Goal: Transaction & Acquisition: Purchase product/service

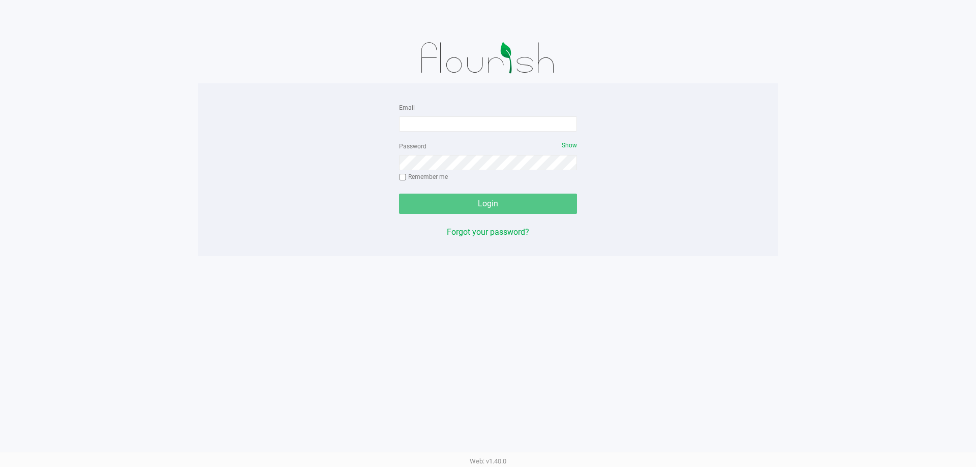
click at [501, 138] on form "Email Password Show Remember me Login" at bounding box center [488, 157] width 178 height 113
click at [498, 130] on input "Email" at bounding box center [488, 123] width 178 height 15
type input "[EMAIL_ADDRESS][DOMAIN_NAME]"
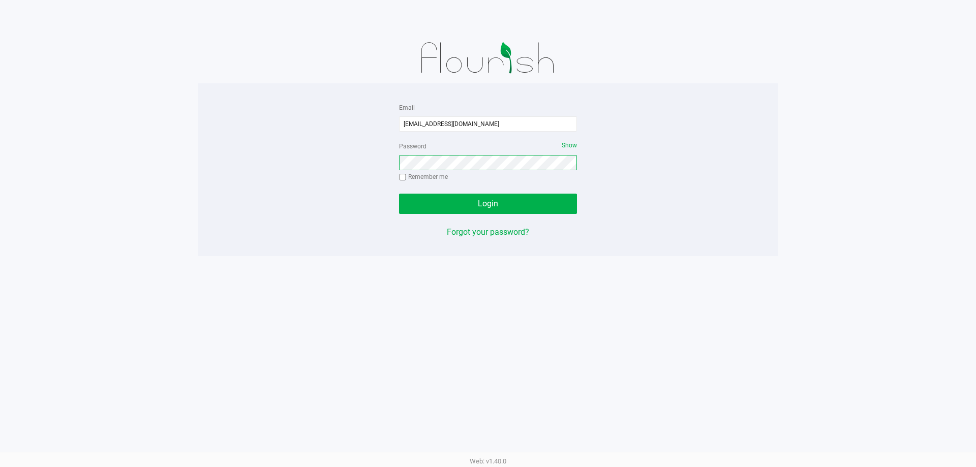
click at [399, 194] on button "Login" at bounding box center [488, 204] width 178 height 20
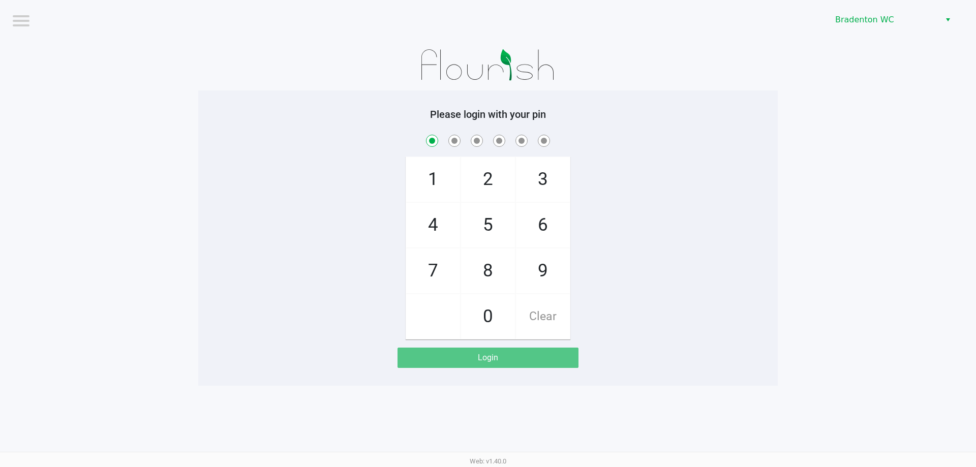
checkbox input "true"
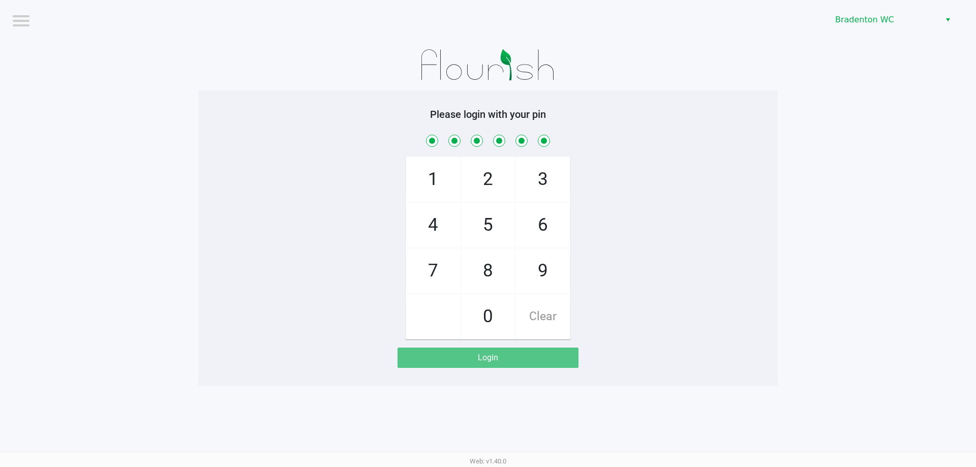
checkbox input "true"
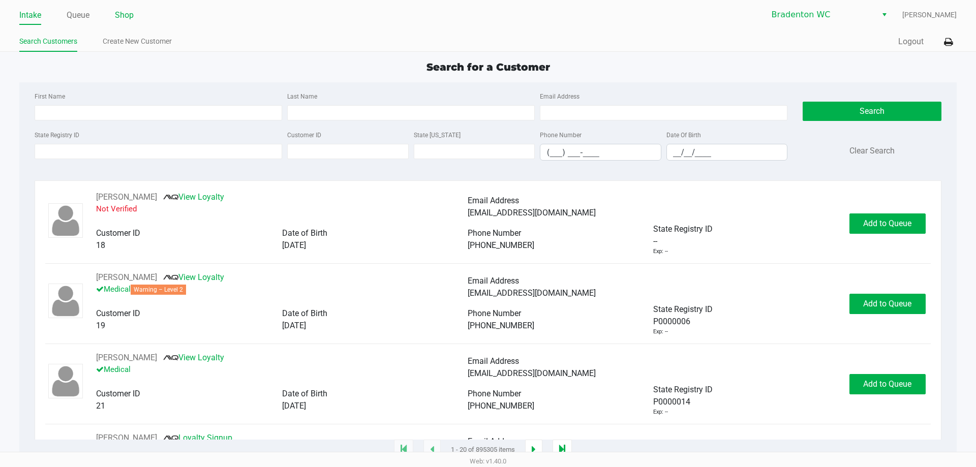
click at [133, 17] on link "Shop" at bounding box center [124, 15] width 19 height 14
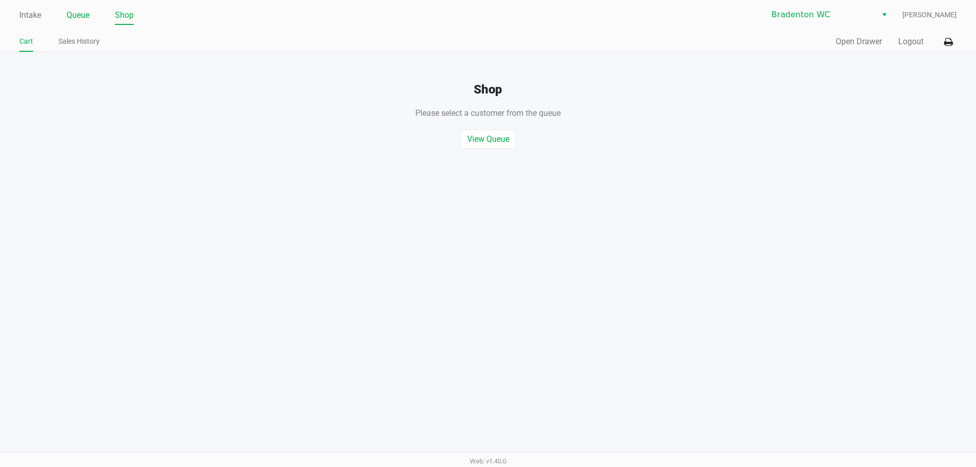
click at [74, 17] on link "Queue" at bounding box center [78, 15] width 23 height 14
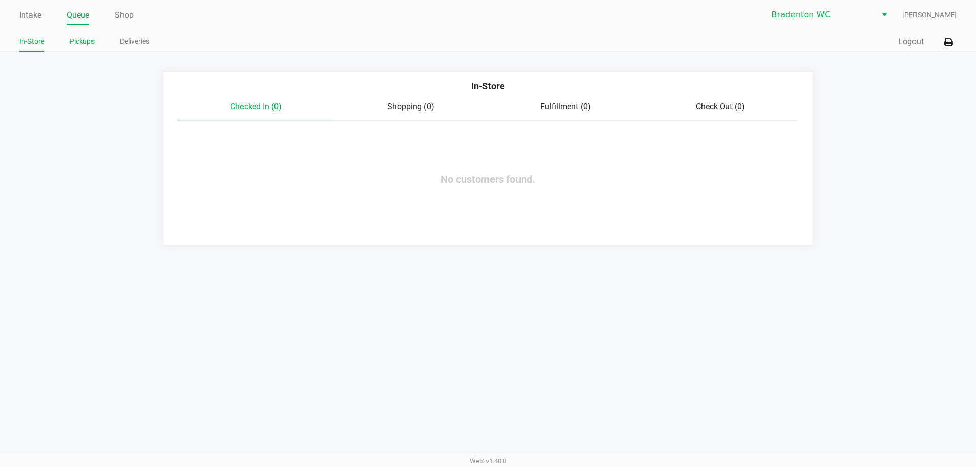
click at [83, 39] on link "Pickups" at bounding box center [82, 41] width 25 height 13
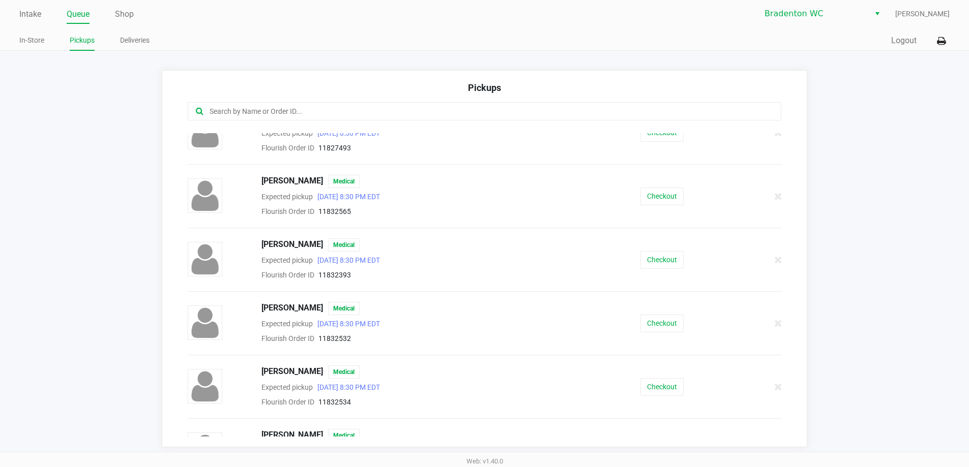
scroll to position [502, 0]
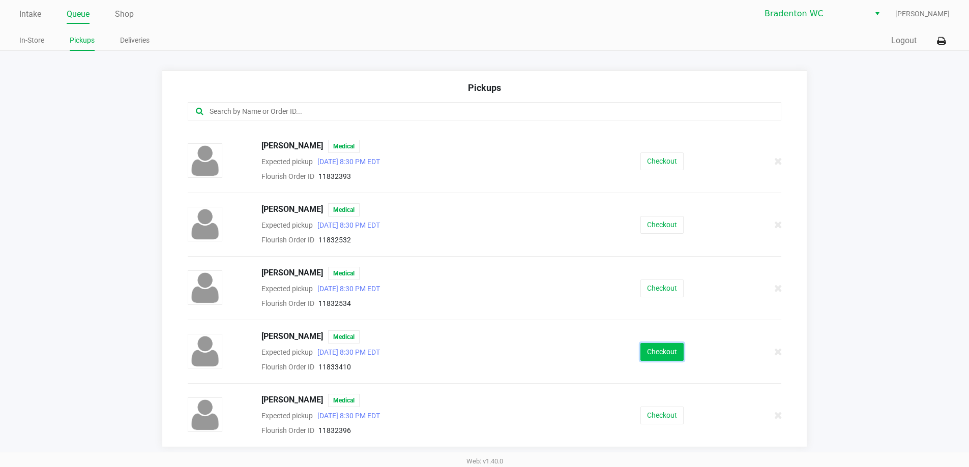
click at [666, 358] on button "Checkout" at bounding box center [661, 352] width 43 height 18
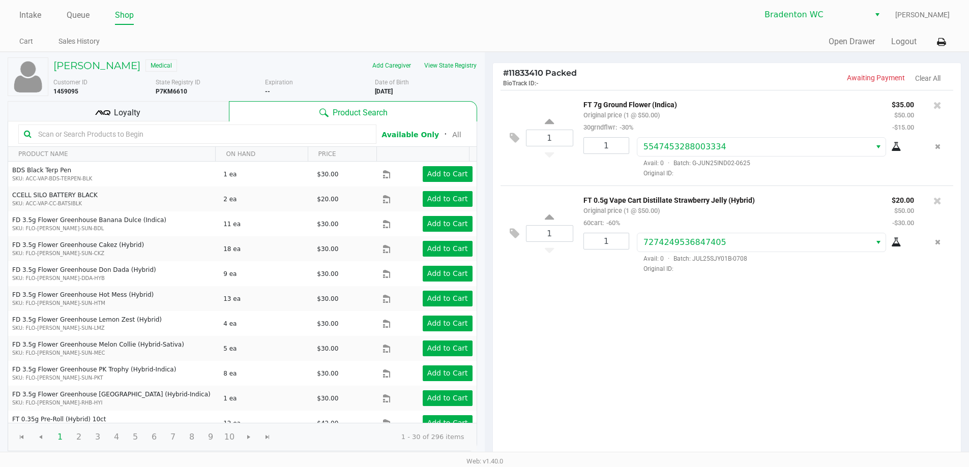
click at [819, 293] on div "1 FT 7g Ground Flower (Indica) Original price (1 @ $50.00) 30grndflwr: -30% $35…" at bounding box center [727, 274] width 468 height 369
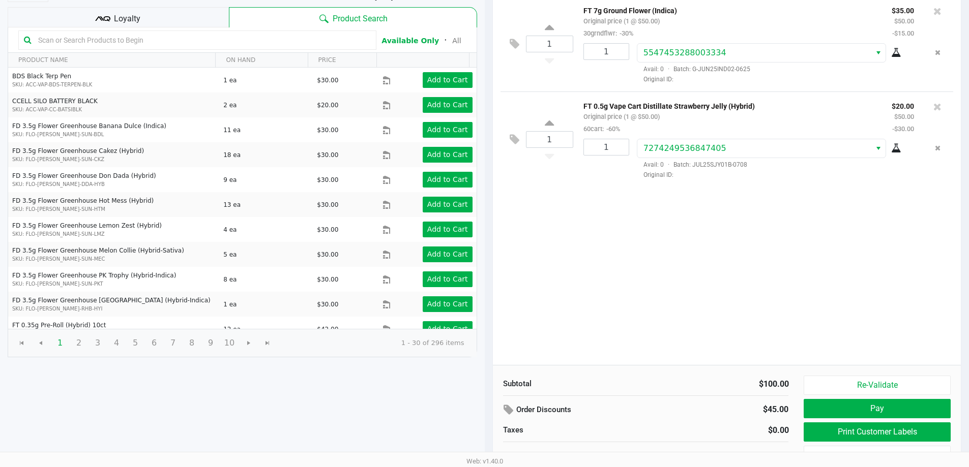
scroll to position [104, 0]
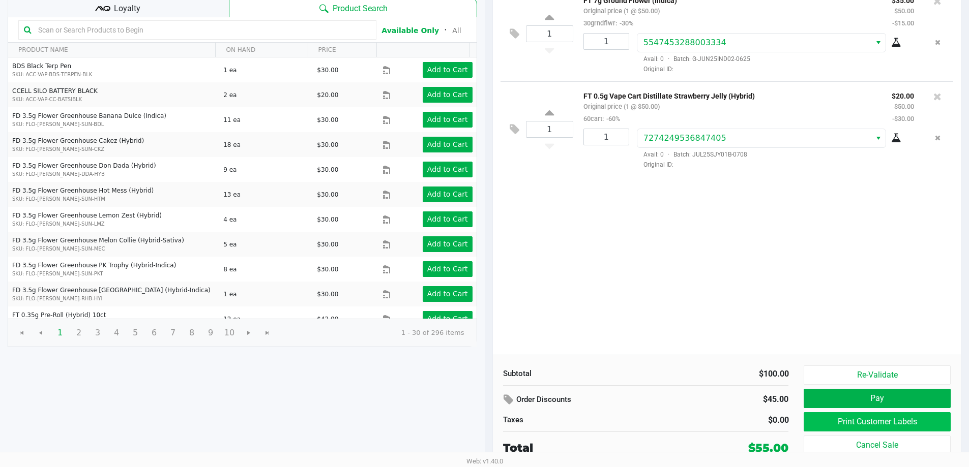
click at [899, 428] on button "Print Customer Labels" at bounding box center [877, 421] width 146 height 19
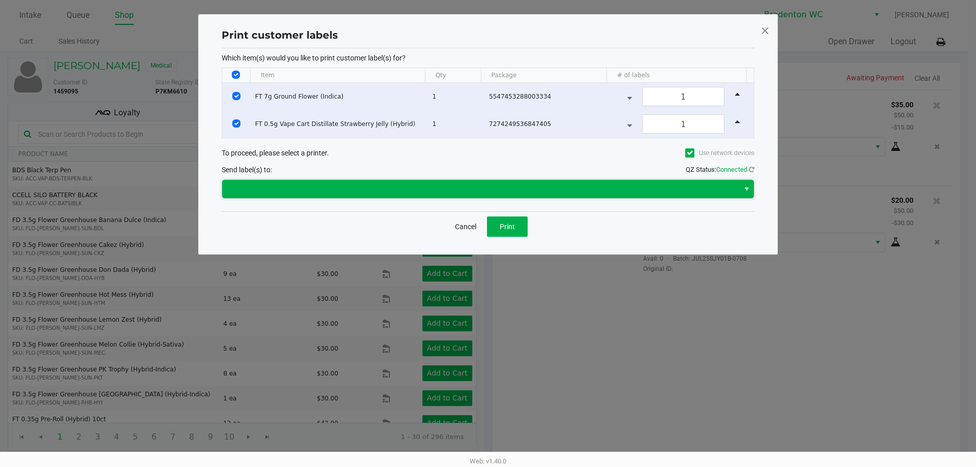
click at [550, 182] on span at bounding box center [480, 189] width 517 height 18
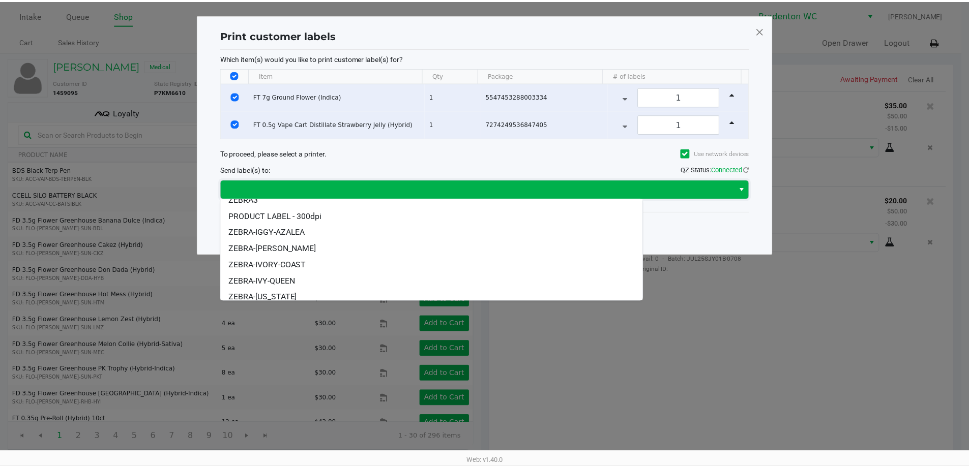
scroll to position [43, 0]
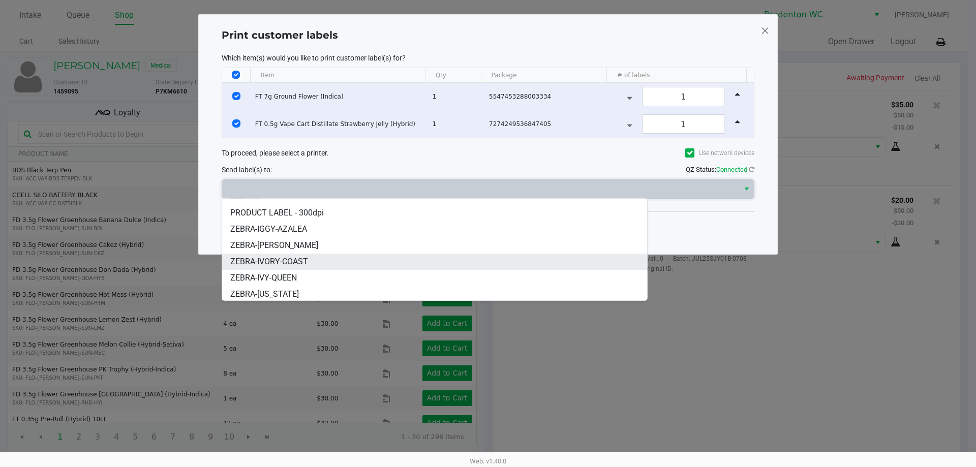
click at [317, 268] on li "ZEBRA-IVORY-COAST" at bounding box center [434, 262] width 425 height 16
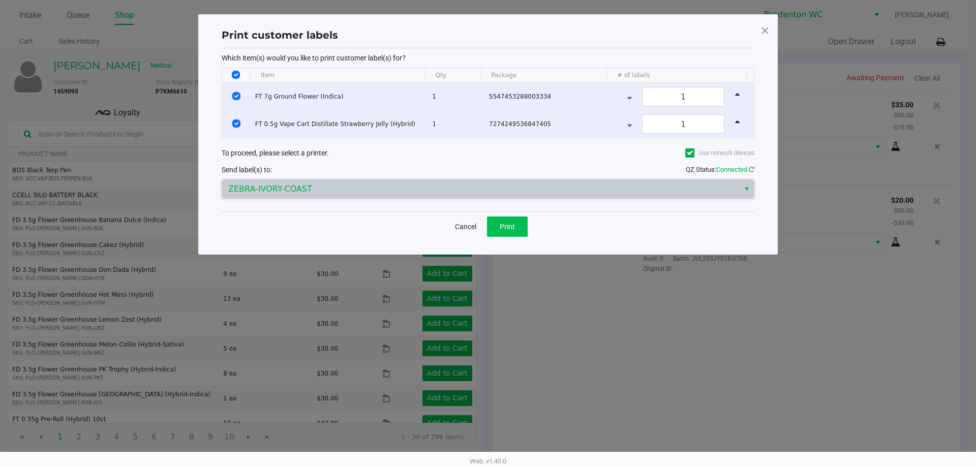
click at [511, 226] on span "Print" at bounding box center [507, 227] width 15 height 8
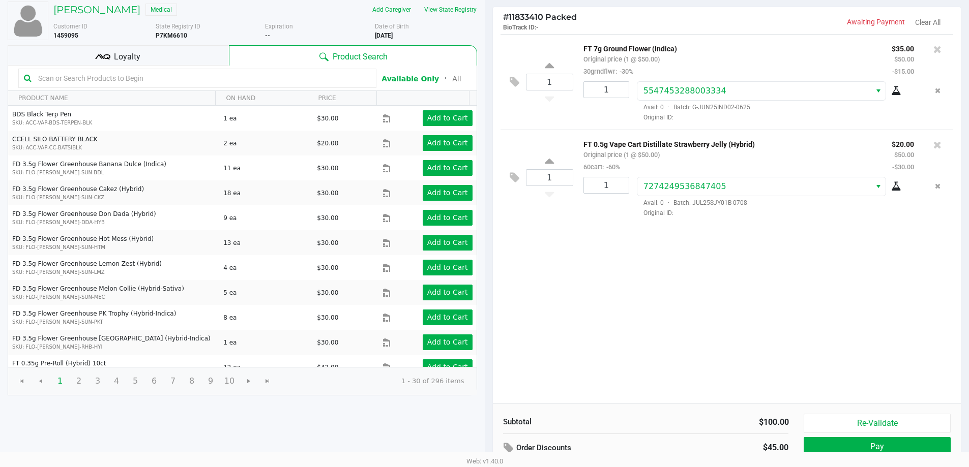
scroll to position [104, 0]
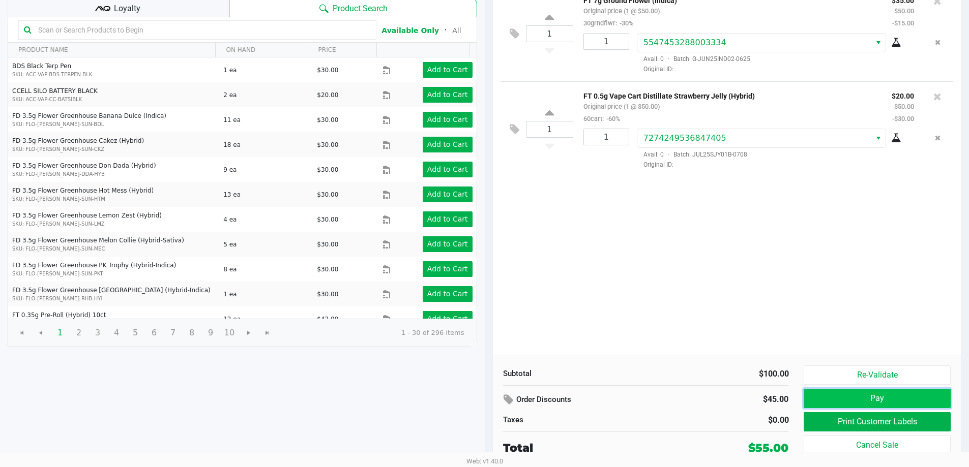
click at [872, 406] on button "Pay" at bounding box center [877, 398] width 146 height 19
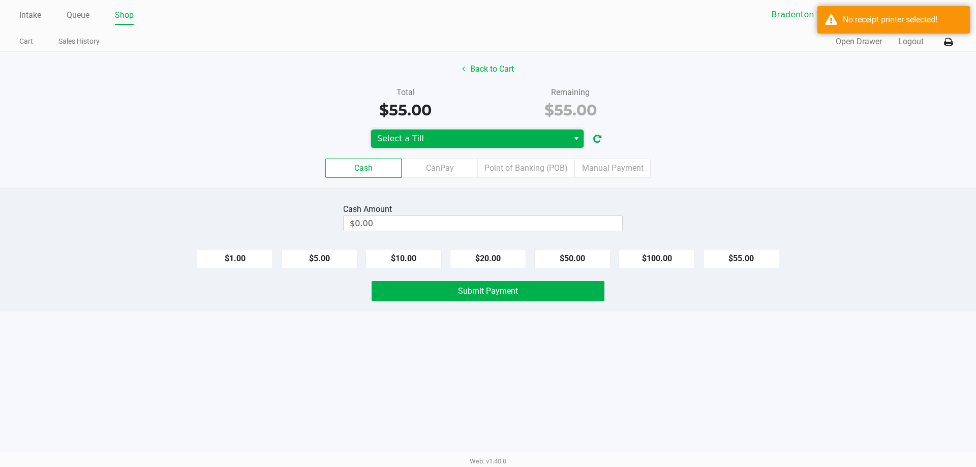
click at [487, 138] on span "Select a Till" at bounding box center [470, 139] width 186 height 12
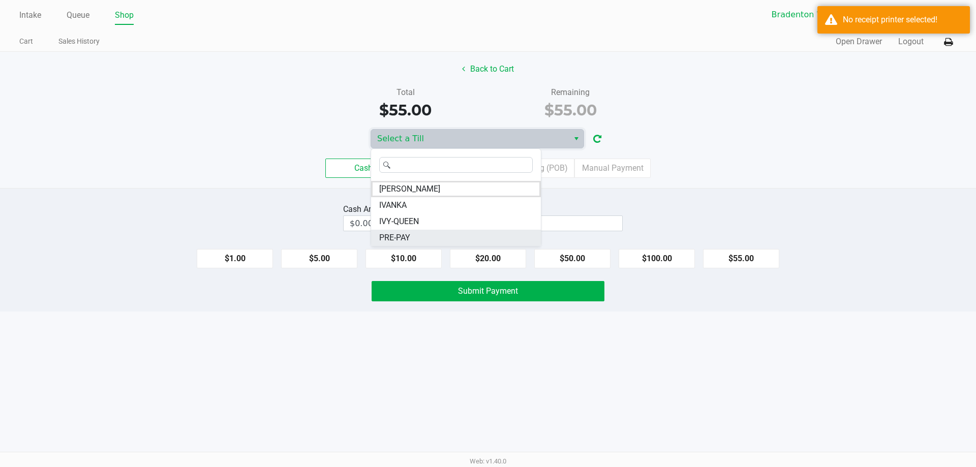
click at [447, 233] on li "PRE-PAY" at bounding box center [456, 238] width 170 height 16
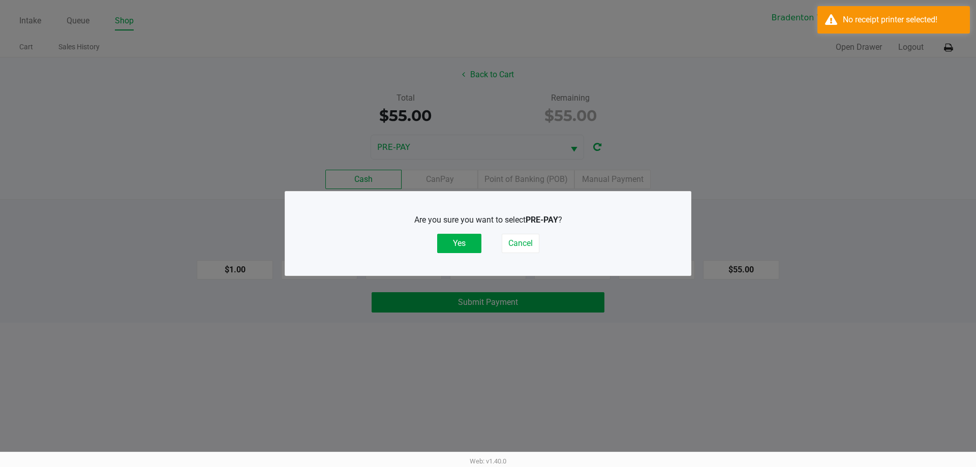
drag, startPoint x: 473, startPoint y: 243, endPoint x: 598, endPoint y: 203, distance: 131.2
click at [479, 242] on button "Yes" at bounding box center [459, 243] width 44 height 19
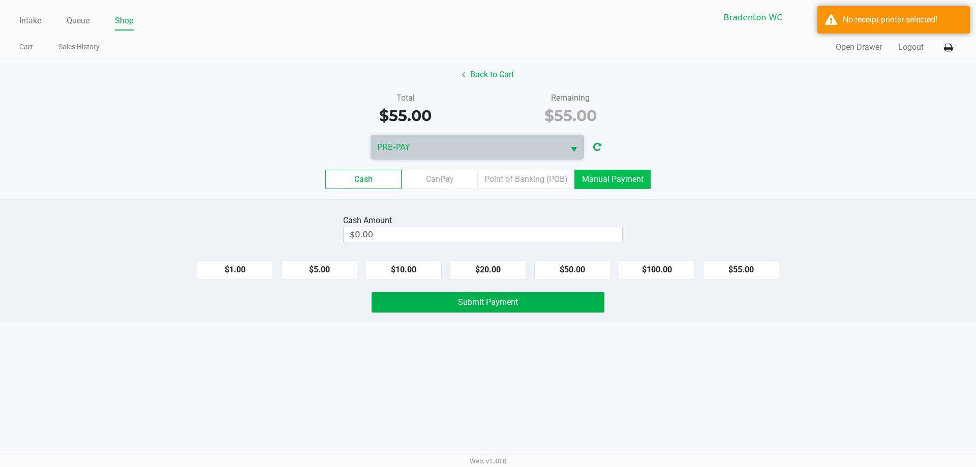
click at [612, 188] on label "Manual Payment" at bounding box center [613, 179] width 76 height 19
click at [0, 0] on 8 "Manual Payment" at bounding box center [0, 0] width 0 height 0
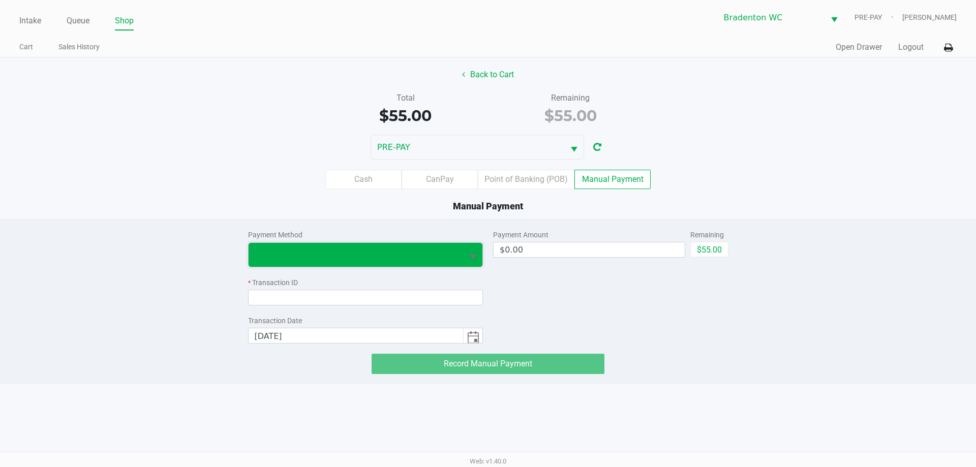
click at [435, 256] on span at bounding box center [356, 255] width 203 height 12
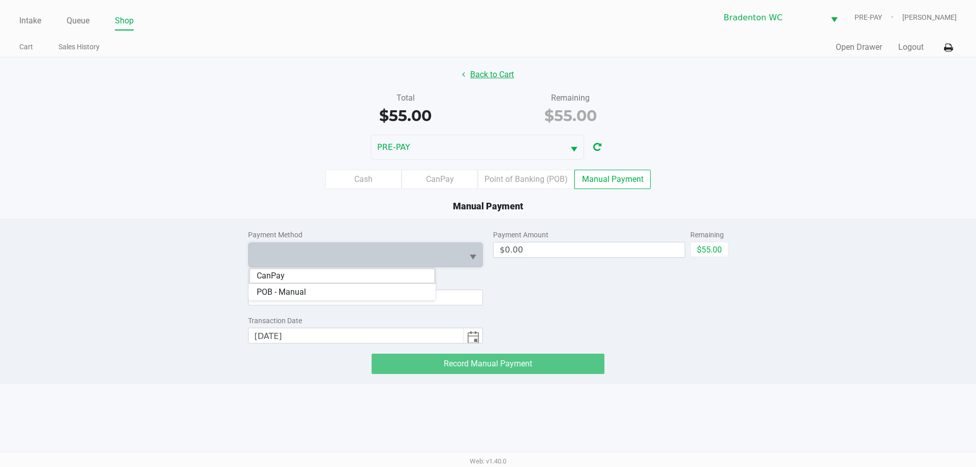
click at [492, 68] on button "Back to Cart" at bounding box center [488, 74] width 65 height 19
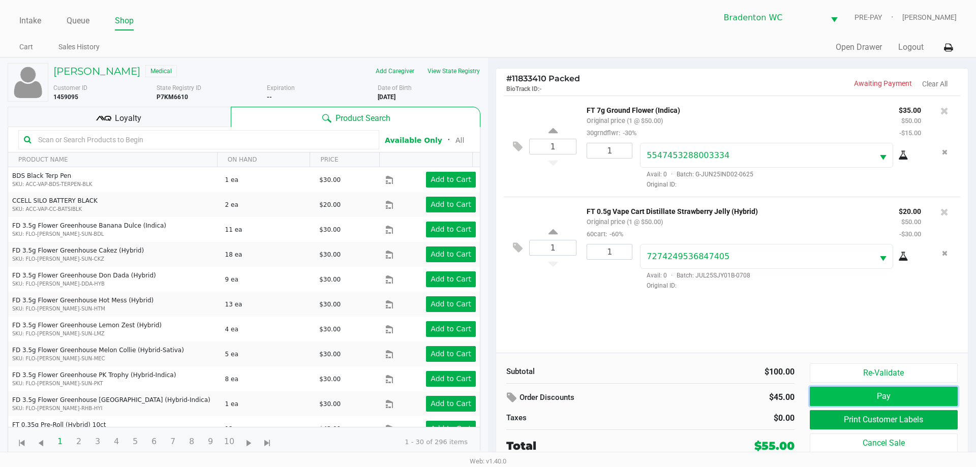
click at [827, 388] on button "Pay" at bounding box center [884, 396] width 148 height 19
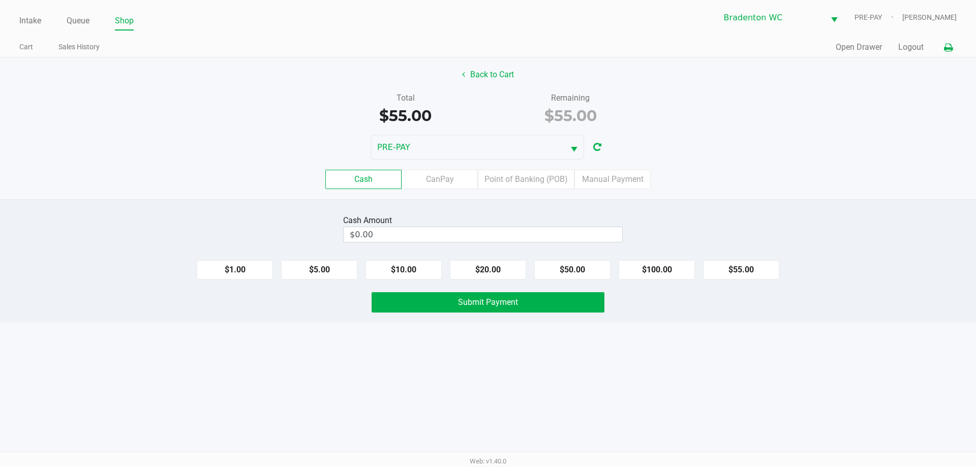
click at [948, 48] on icon at bounding box center [948, 47] width 9 height 7
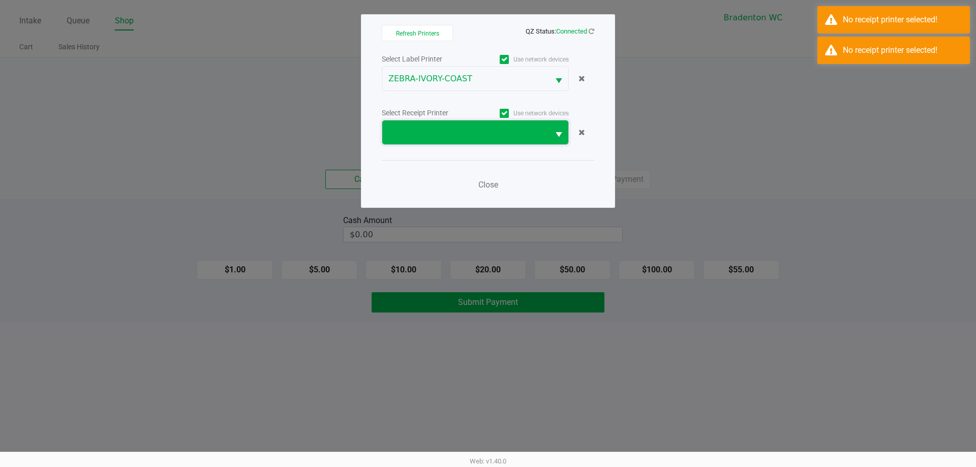
click at [503, 136] on span at bounding box center [466, 133] width 155 height 12
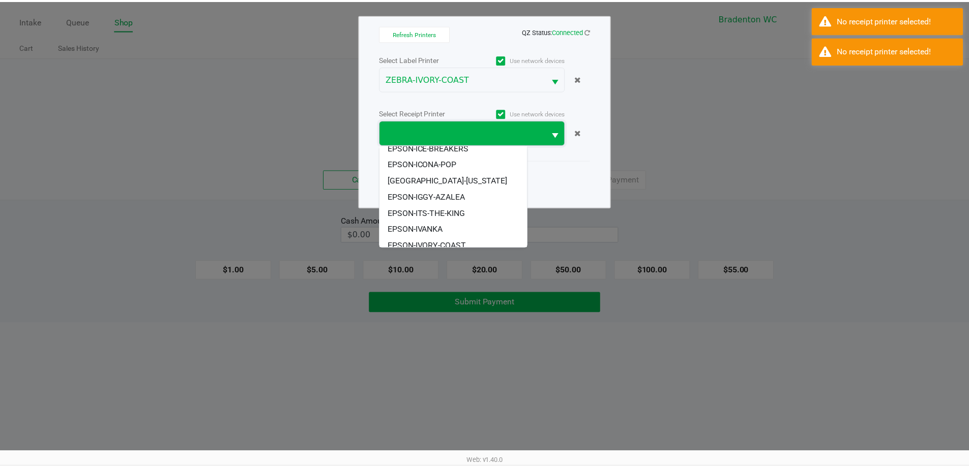
scroll to position [71, 0]
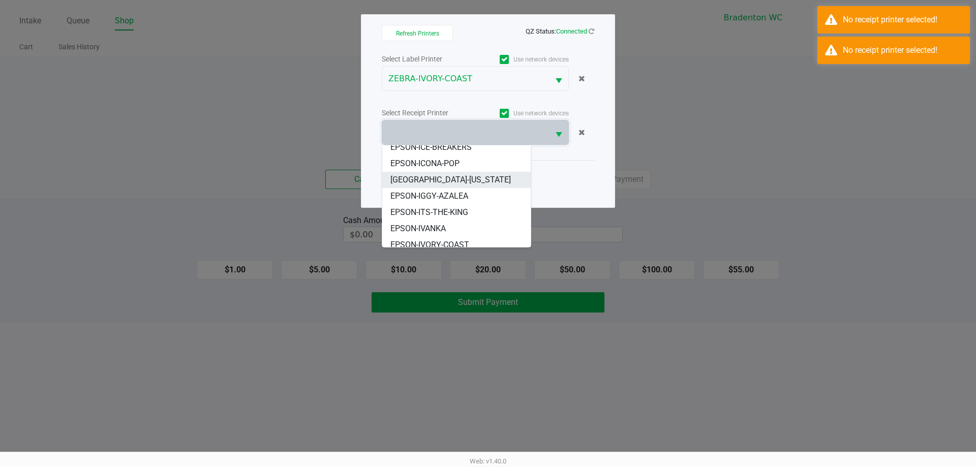
click at [439, 174] on span "[GEOGRAPHIC_DATA]-[US_STATE]" at bounding box center [451, 180] width 121 height 12
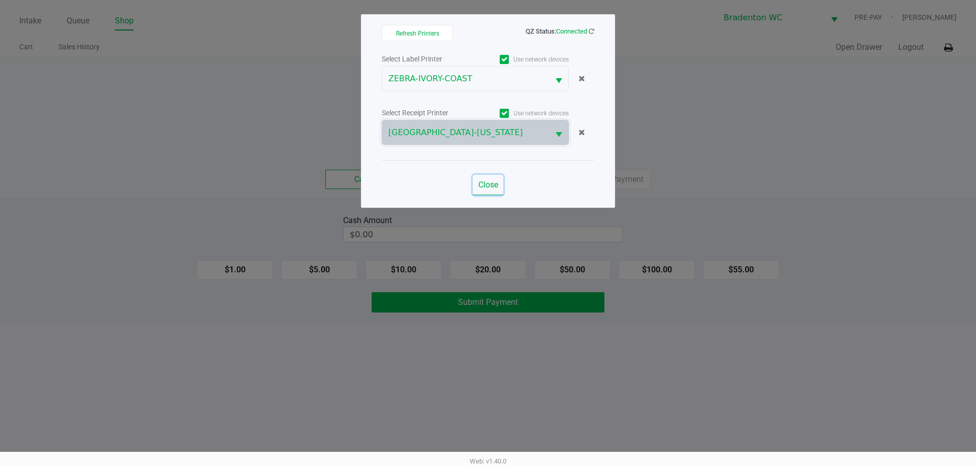
click at [500, 191] on button "Close" at bounding box center [488, 185] width 31 height 20
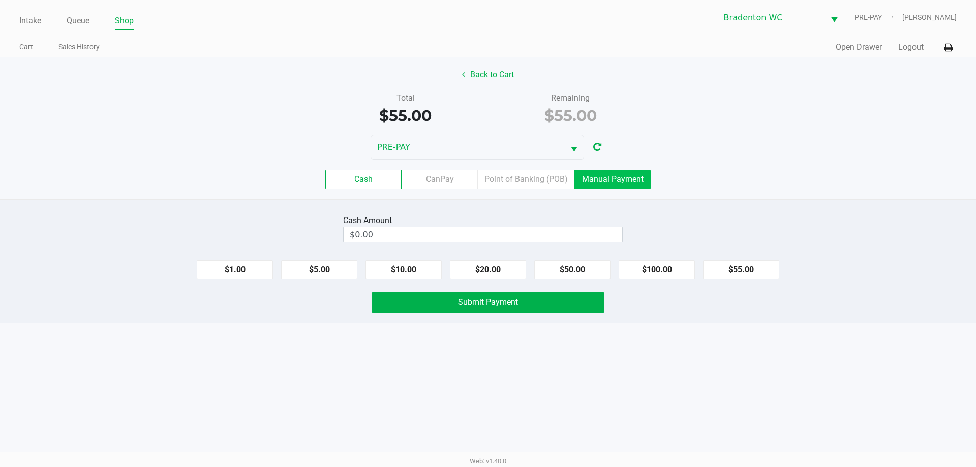
click at [622, 182] on label "Manual Payment" at bounding box center [613, 179] width 76 height 19
click at [0, 0] on 8 "Manual Payment" at bounding box center [0, 0] width 0 height 0
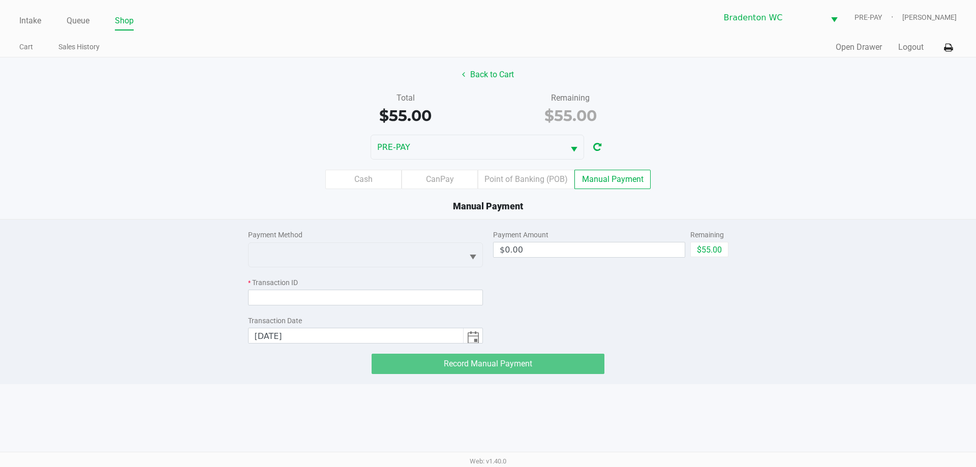
click at [402, 231] on div "Payment Method" at bounding box center [365, 235] width 235 height 11
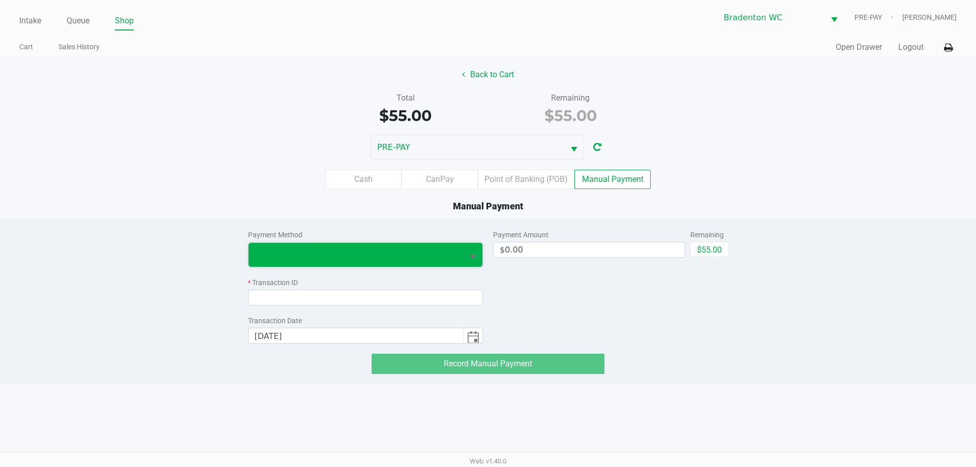
click at [377, 255] on span at bounding box center [356, 255] width 203 height 12
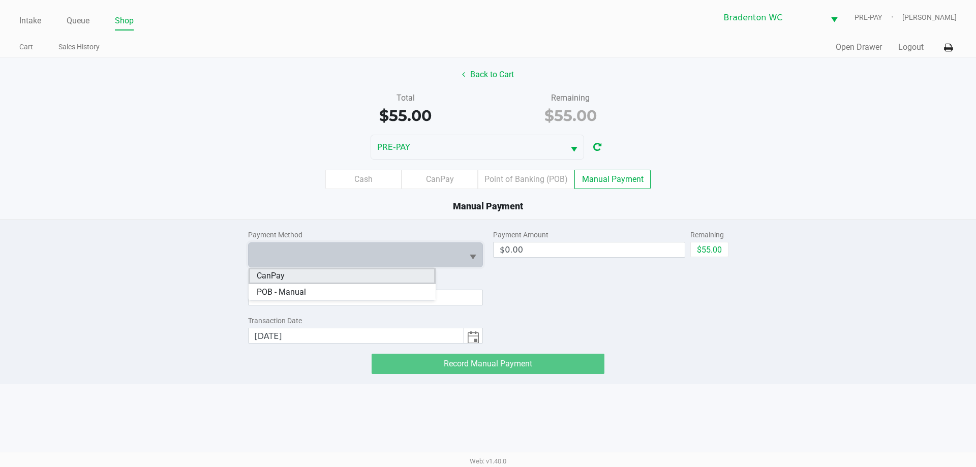
click at [257, 280] on span "CanPay" at bounding box center [271, 276] width 28 height 12
click at [373, 253] on span "CanPay" at bounding box center [356, 255] width 203 height 12
click at [280, 279] on span "CanPay" at bounding box center [271, 276] width 28 height 12
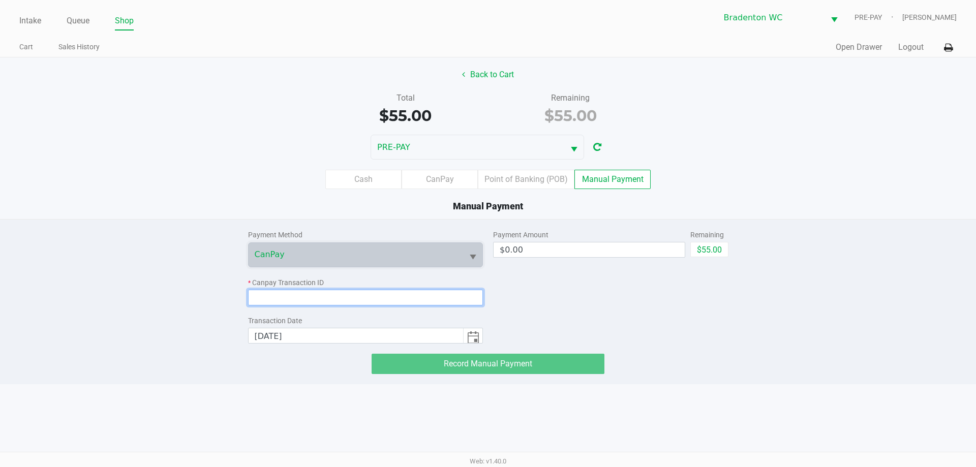
click at [307, 293] on input at bounding box center [365, 298] width 235 height 16
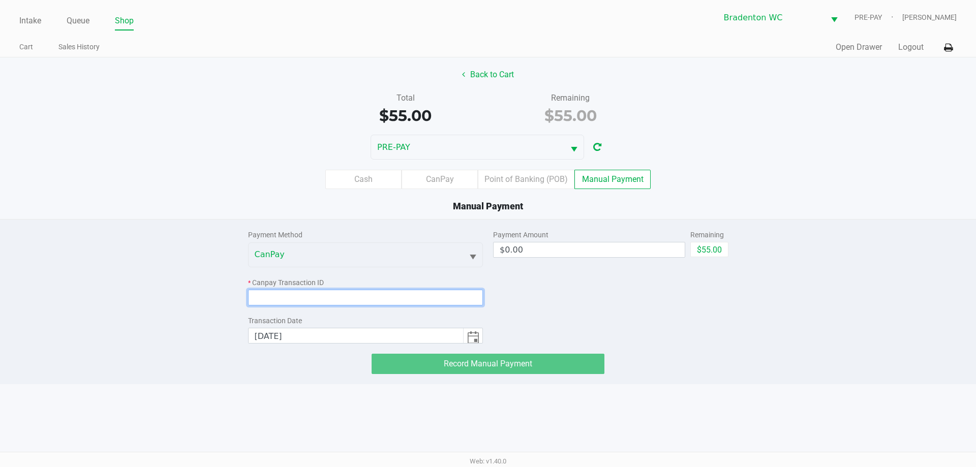
paste input "CUWAXIZELEQE"
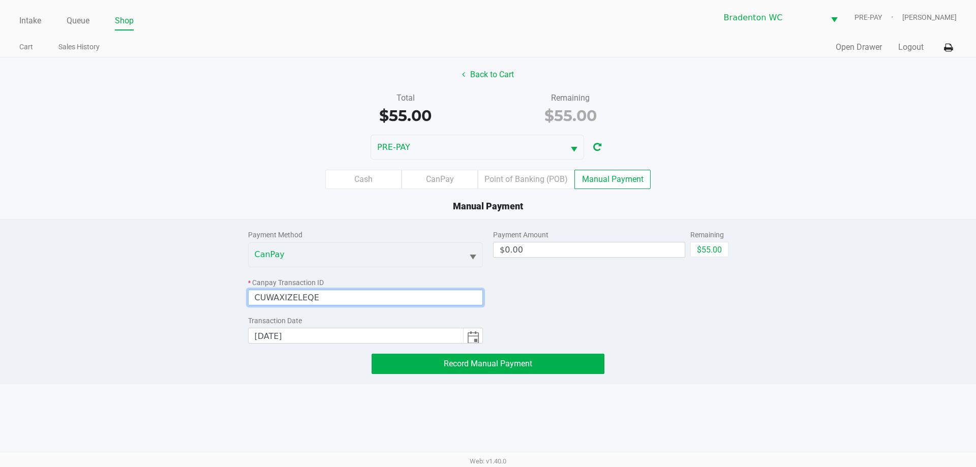
type input "CUWAXIZELEQE"
click at [575, 296] on div "Payment Amount $0.00 Remaining $55.00" at bounding box center [610, 282] width 235 height 124
click at [713, 254] on button "$55.00" at bounding box center [710, 249] width 38 height 15
type input "$55.00"
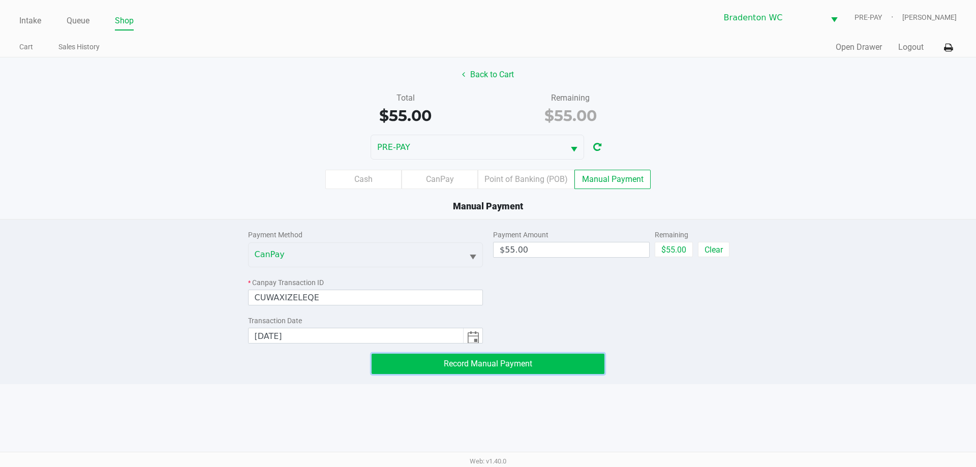
click at [549, 366] on button "Record Manual Payment" at bounding box center [488, 364] width 233 height 20
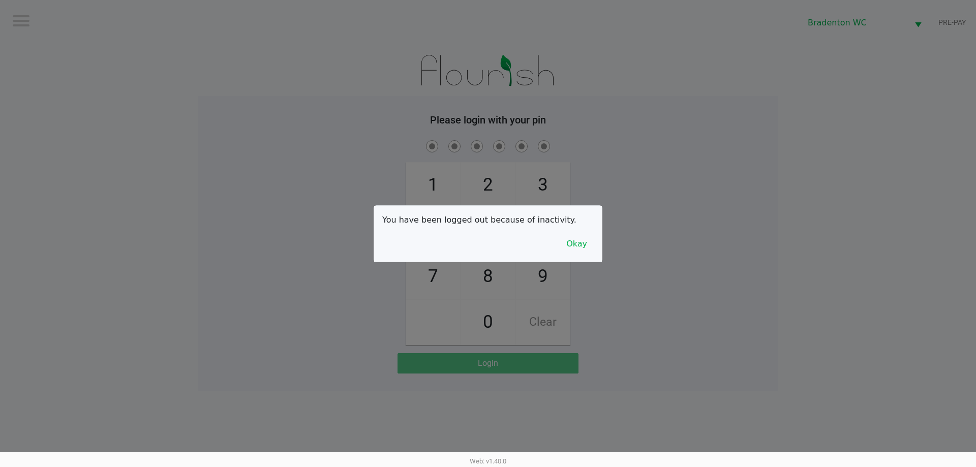
click at [585, 239] on button "Okay" at bounding box center [577, 243] width 34 height 19
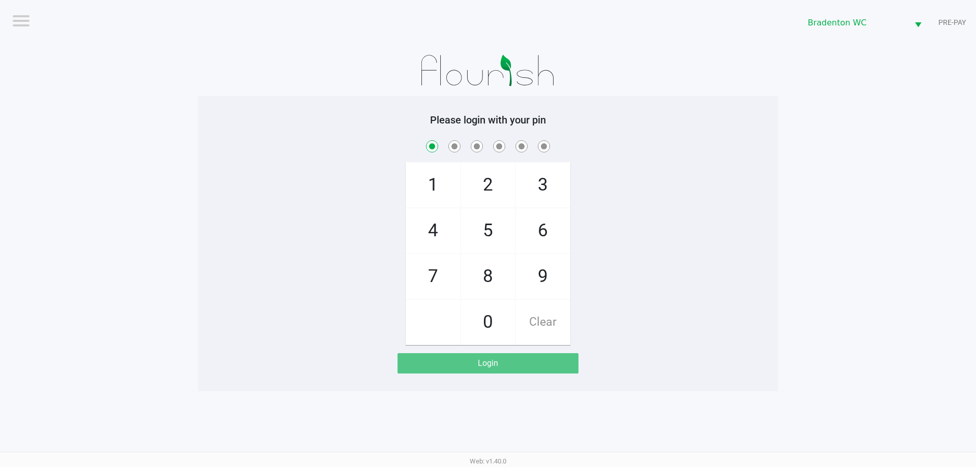
checkbox input "true"
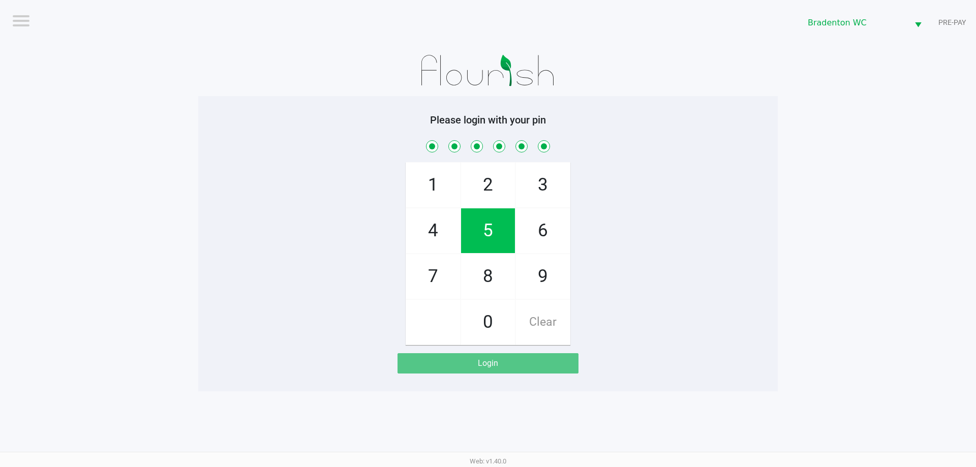
checkbox input "true"
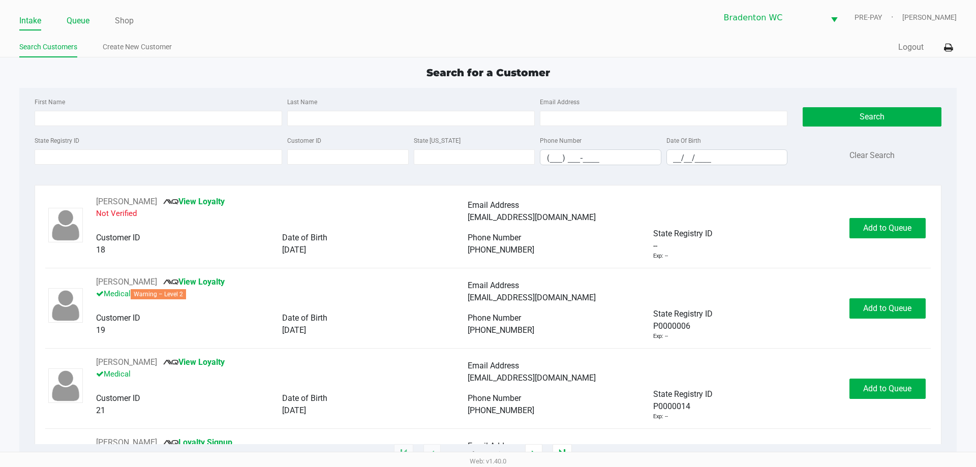
click at [86, 23] on link "Queue" at bounding box center [78, 21] width 23 height 14
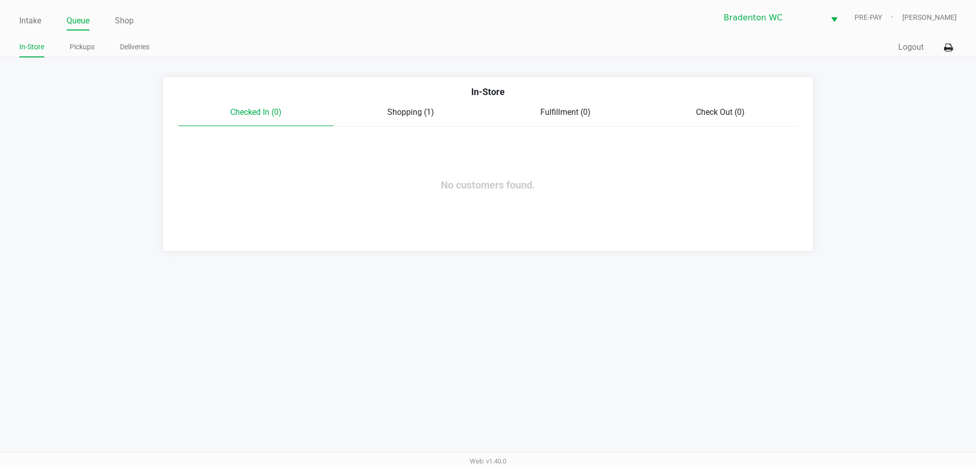
click at [104, 56] on ul "In-Store Pickups Deliveries" at bounding box center [253, 48] width 469 height 17
click at [86, 48] on link "Pickups" at bounding box center [82, 47] width 25 height 13
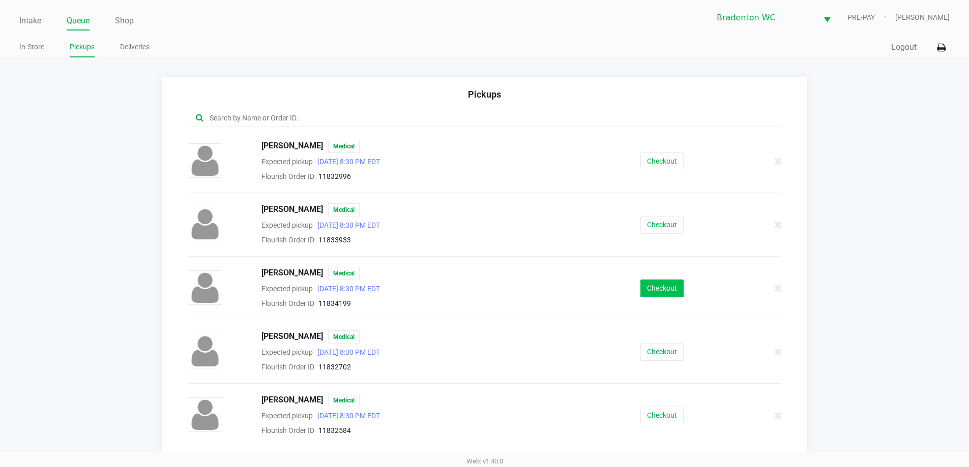
click at [659, 292] on button "Checkout" at bounding box center [661, 289] width 43 height 18
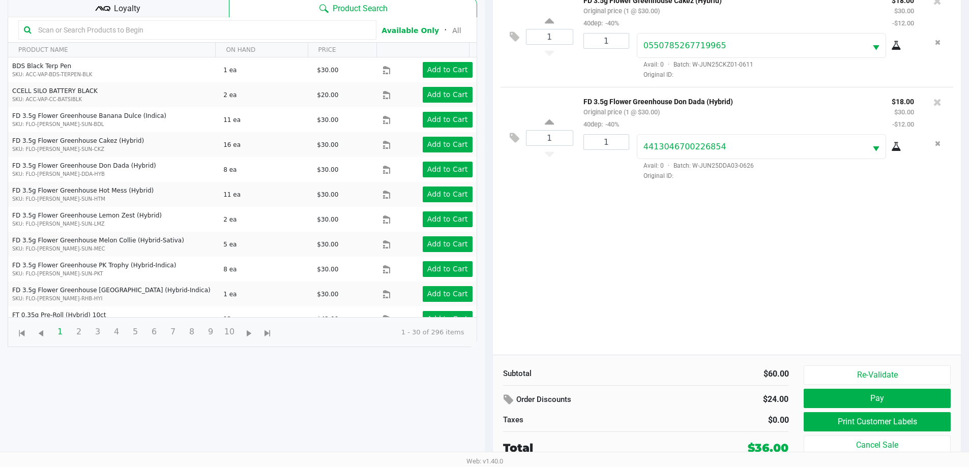
scroll to position [104, 0]
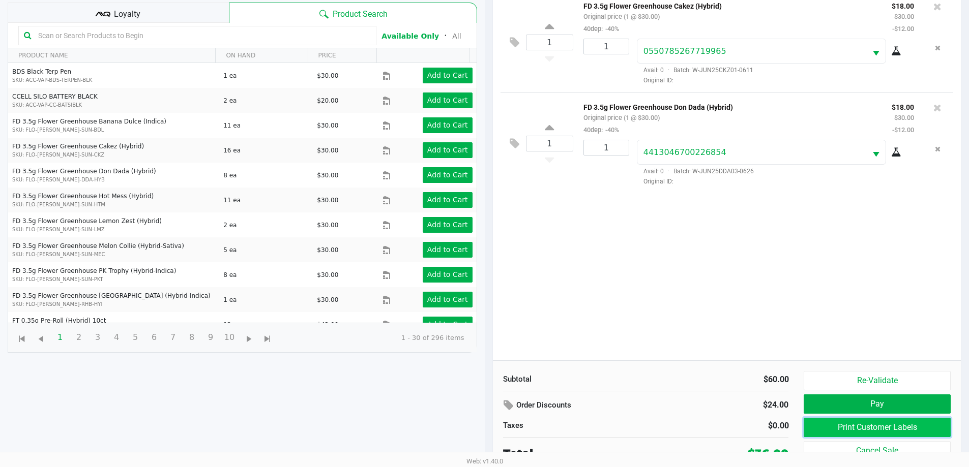
click at [852, 434] on button "Print Customer Labels" at bounding box center [877, 427] width 146 height 19
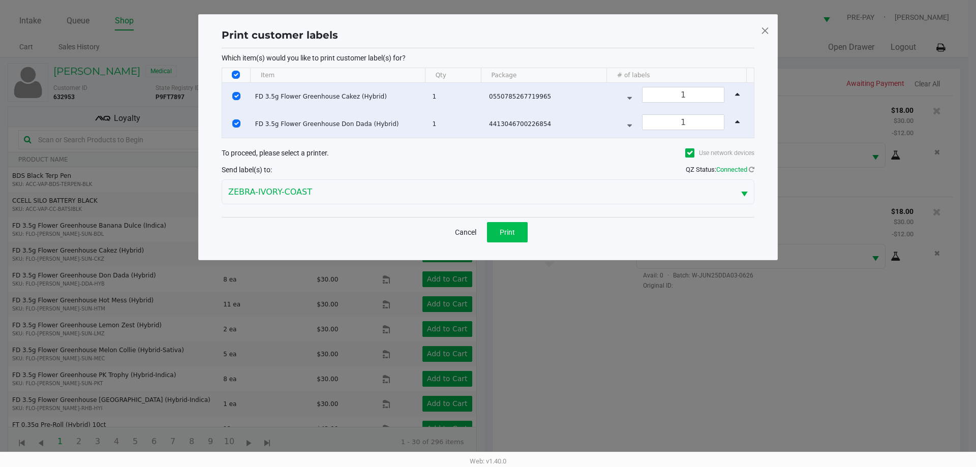
click at [508, 232] on span "Print" at bounding box center [507, 232] width 15 height 8
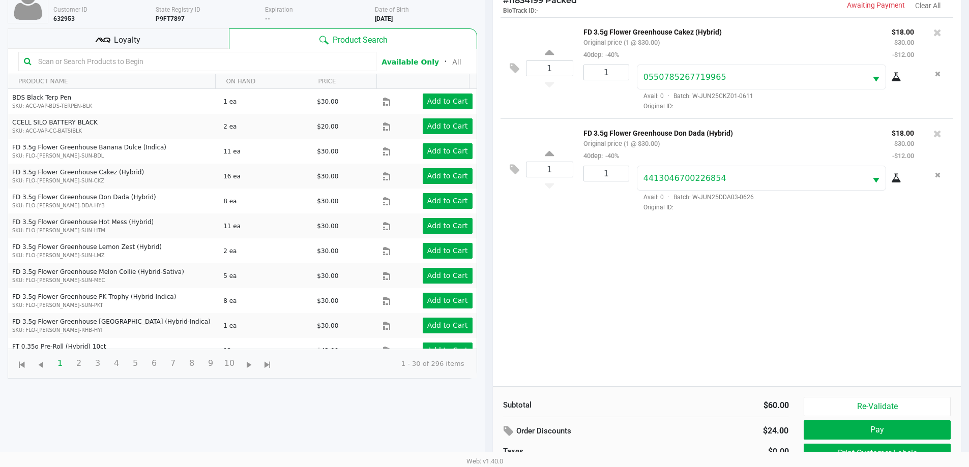
scroll to position [110, 0]
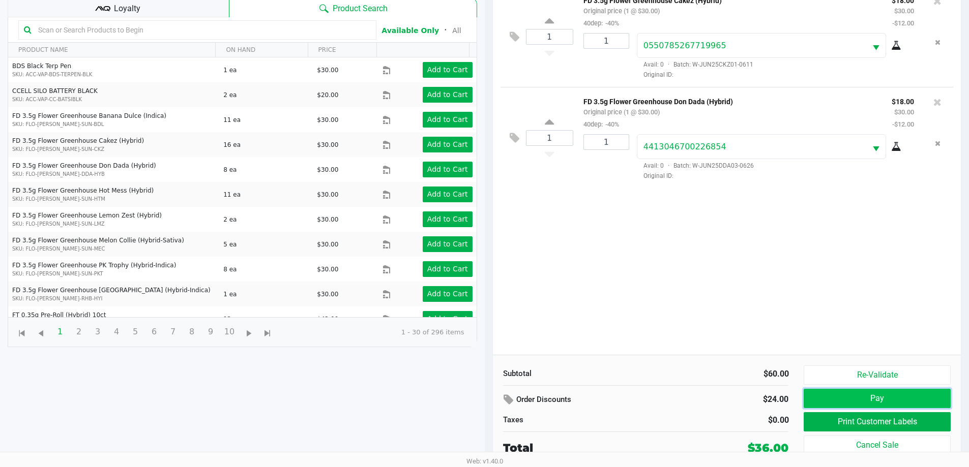
click at [859, 393] on button "Pay" at bounding box center [877, 398] width 146 height 19
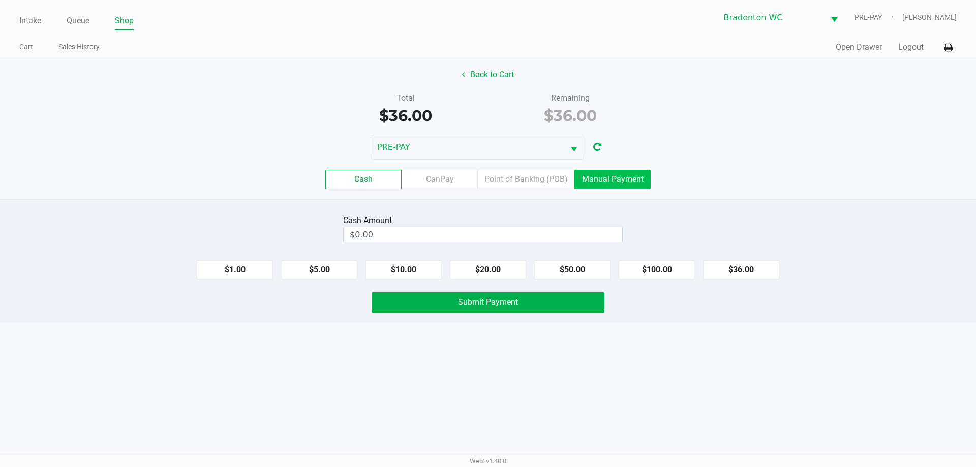
click at [602, 181] on label "Manual Payment" at bounding box center [613, 179] width 76 height 19
click at [0, 0] on 8 "Manual Payment" at bounding box center [0, 0] width 0 height 0
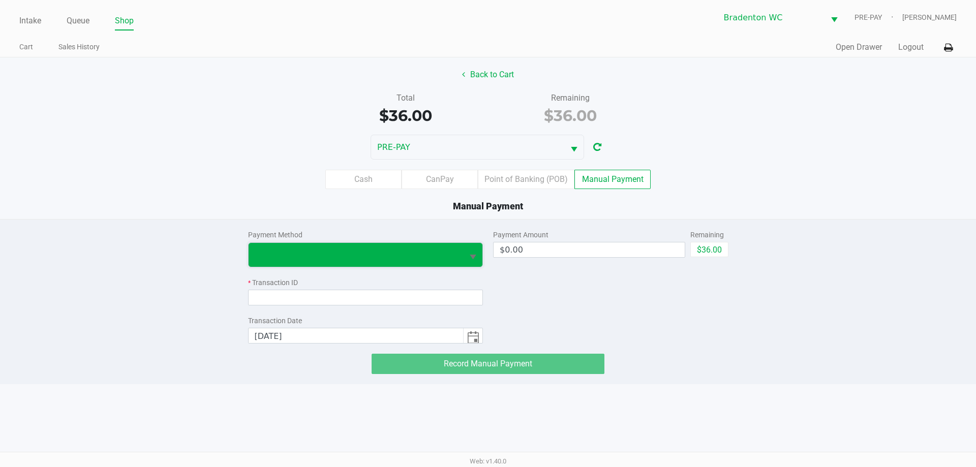
click at [404, 258] on span at bounding box center [356, 255] width 203 height 12
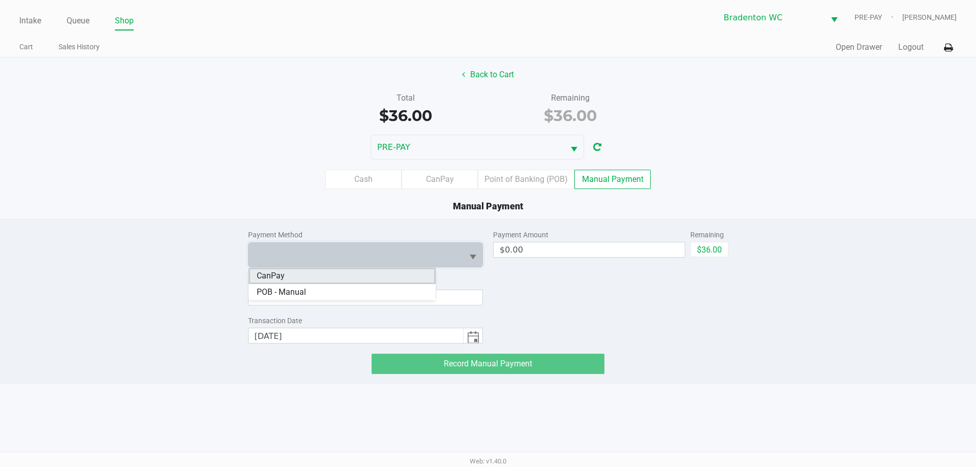
click at [379, 282] on li "CanPay" at bounding box center [342, 276] width 187 height 16
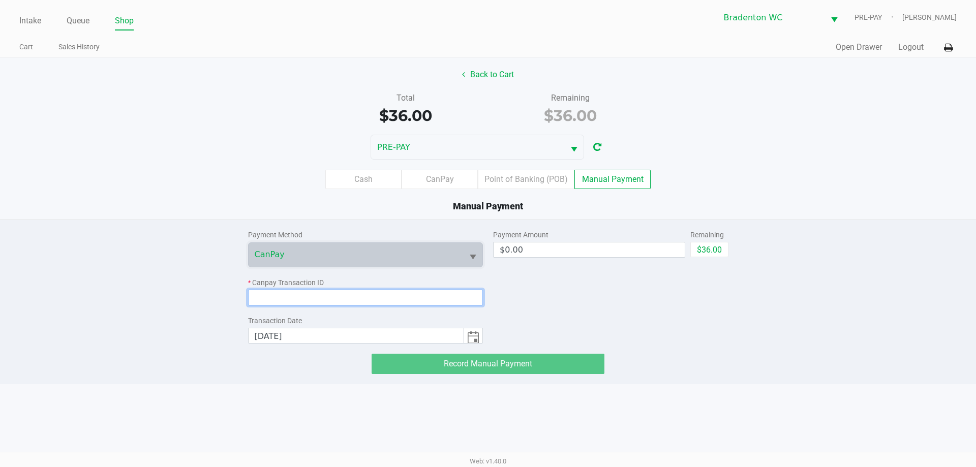
click at [375, 303] on input at bounding box center [365, 298] width 235 height 16
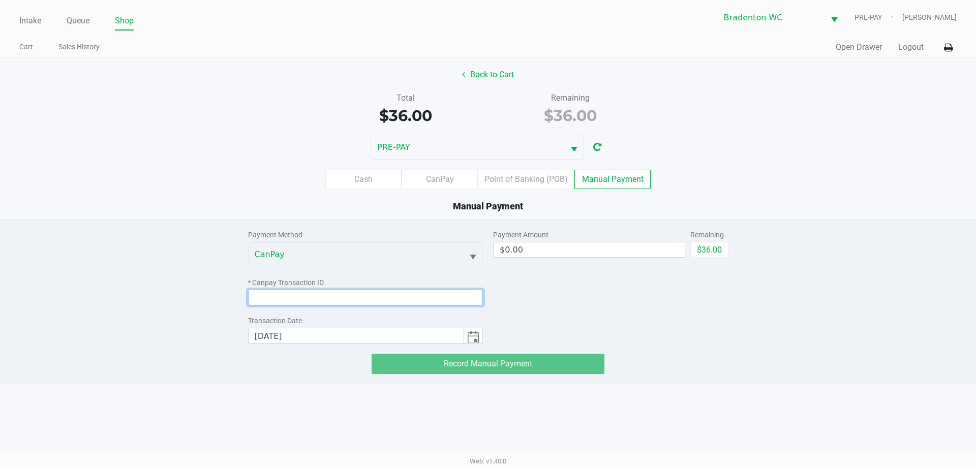
paste input "U4ITUMU3IXIV"
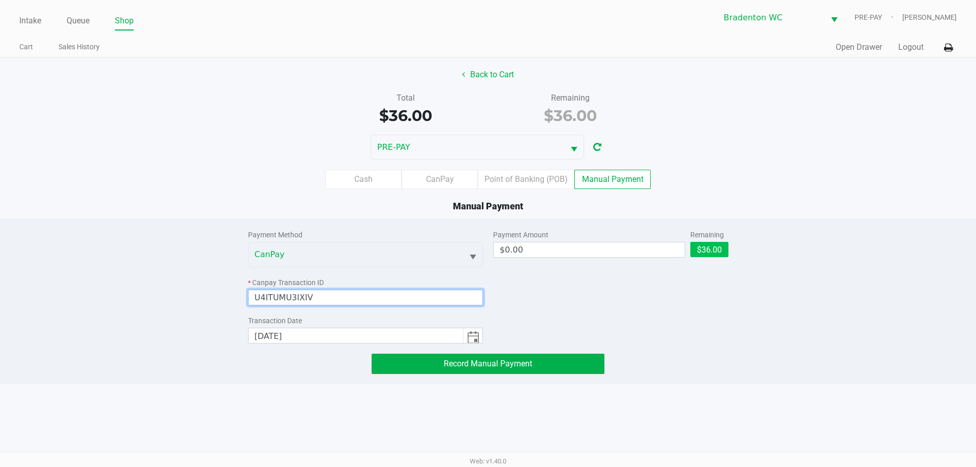
type input "U4ITUMU3IXIV"
click at [701, 252] on button "$36.00" at bounding box center [710, 249] width 38 height 15
type input "$36.00"
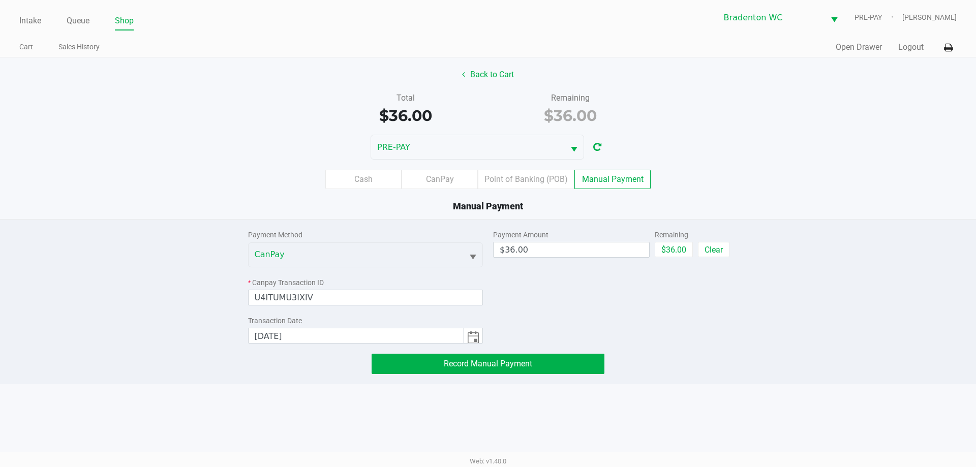
click at [696, 290] on div "Payment Amount $36.00 Remaining $36.00 Clear" at bounding box center [610, 282] width 235 height 124
click at [549, 368] on button "Record Manual Payment" at bounding box center [488, 364] width 233 height 20
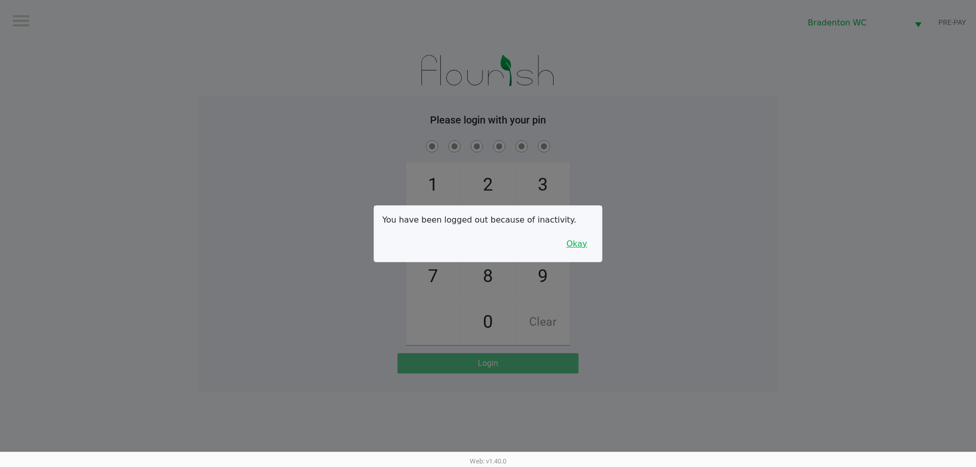
click at [580, 252] on button "Okay" at bounding box center [577, 243] width 34 height 19
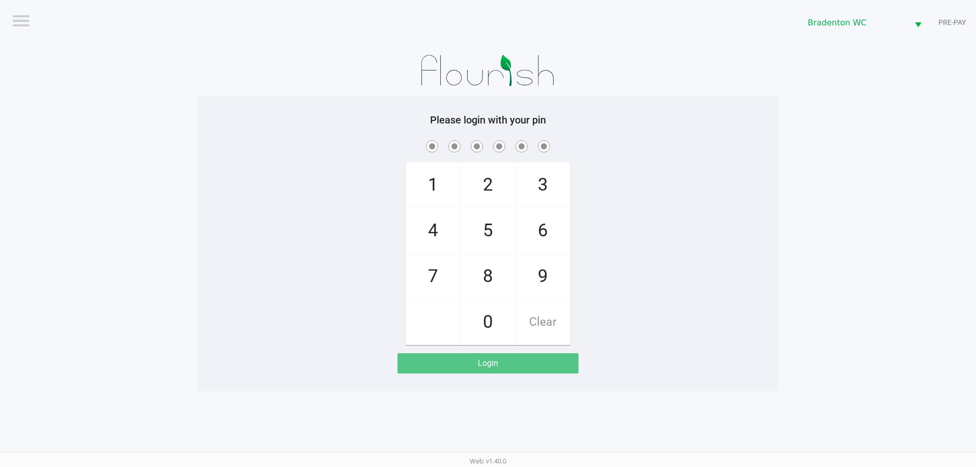
click at [490, 279] on span "8" at bounding box center [488, 276] width 54 height 45
checkbox input "true"
click at [487, 322] on span "0" at bounding box center [488, 322] width 54 height 45
checkbox input "true"
click at [481, 274] on span "8" at bounding box center [488, 276] width 54 height 45
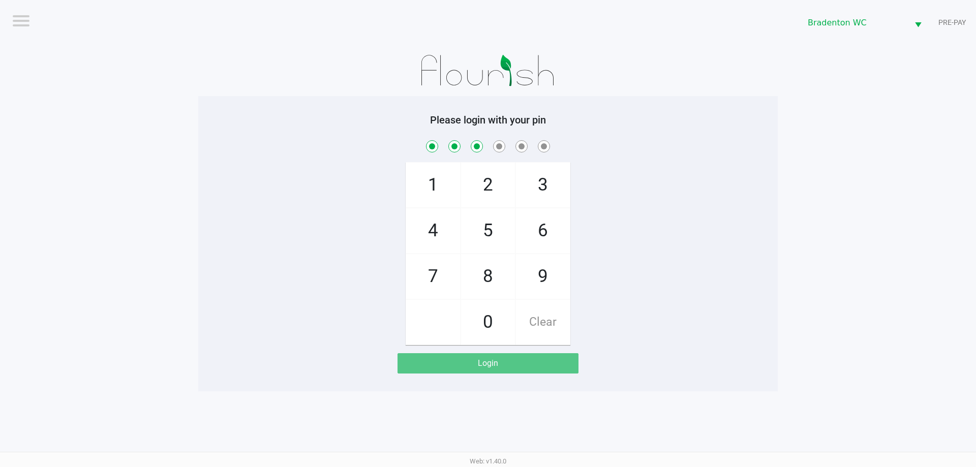
checkbox input "true"
click at [478, 230] on span "5" at bounding box center [488, 231] width 54 height 45
checkbox input "true"
click at [439, 181] on span "1" at bounding box center [433, 185] width 54 height 45
checkbox input "true"
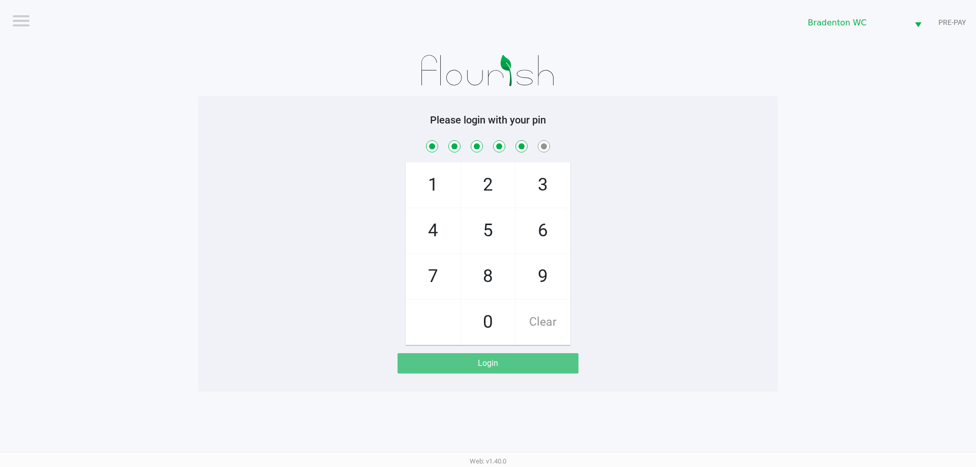
click at [547, 322] on span "Clear" at bounding box center [543, 322] width 54 height 45
checkbox input "false"
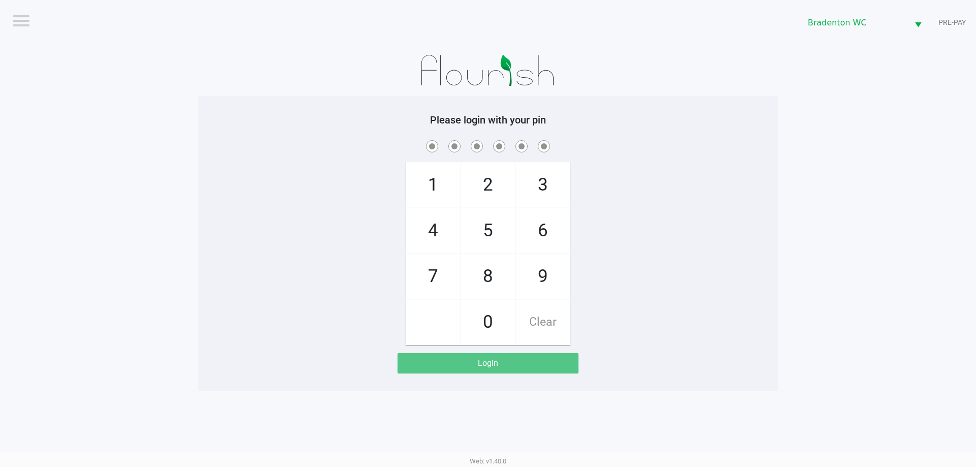
checkbox input "false"
click at [494, 284] on span "8" at bounding box center [488, 276] width 54 height 45
checkbox input "true"
click at [499, 322] on span "0" at bounding box center [488, 322] width 54 height 45
checkbox input "true"
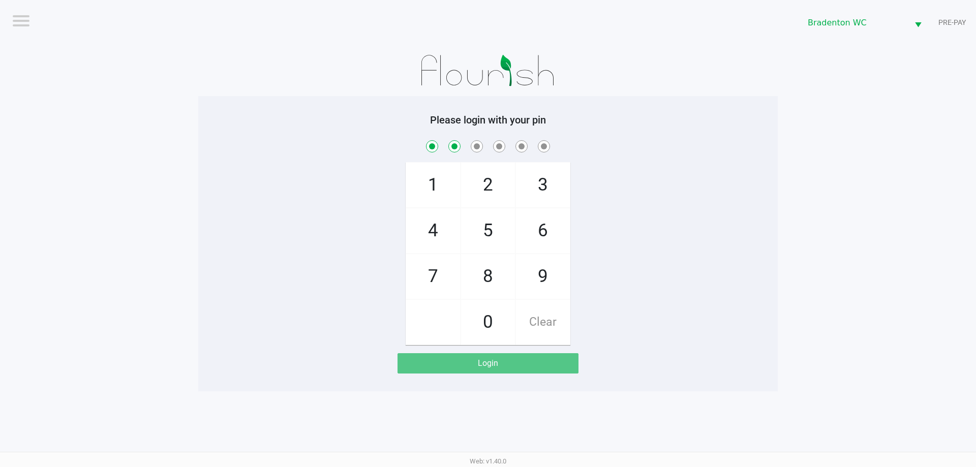
click at [488, 270] on span "8" at bounding box center [488, 276] width 54 height 45
checkbox input "true"
click at [488, 242] on span "5" at bounding box center [488, 231] width 54 height 45
checkbox input "true"
click at [548, 280] on span "9" at bounding box center [543, 276] width 54 height 45
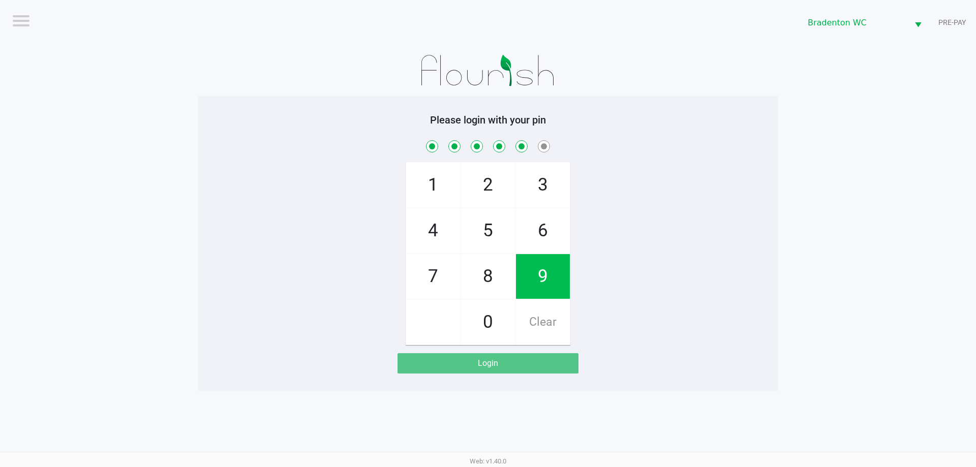
checkbox input "true"
click at [433, 175] on span "1" at bounding box center [433, 185] width 54 height 45
checkbox input "true"
